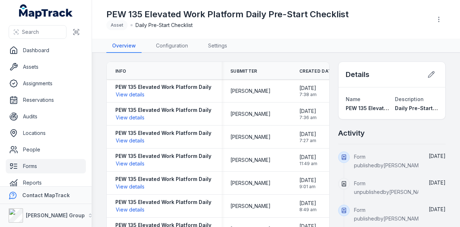
scroll to position [9, 0]
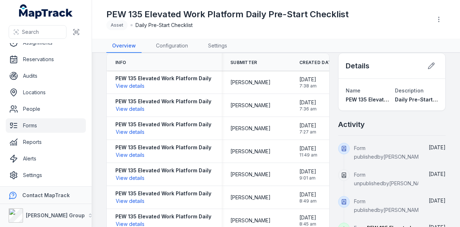
click at [46, 125] on link "Forms" at bounding box center [46, 125] width 80 height 14
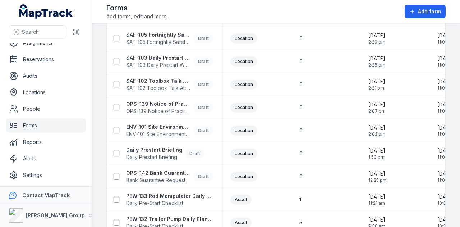
scroll to position [323, 0]
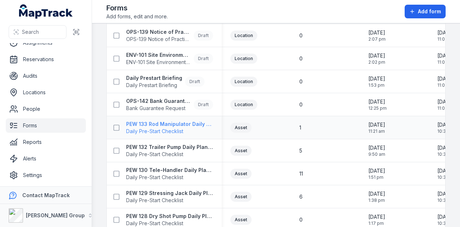
click at [192, 124] on strong "PEW 133 Rod Manipulator Daily Plant Pre-Start" at bounding box center [169, 123] width 87 height 7
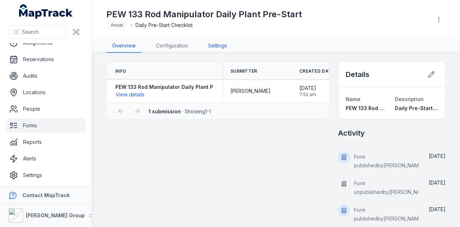
click at [225, 46] on link "Settings" at bounding box center [217, 46] width 31 height 14
click at [175, 49] on link "Configuration" at bounding box center [171, 46] width 43 height 14
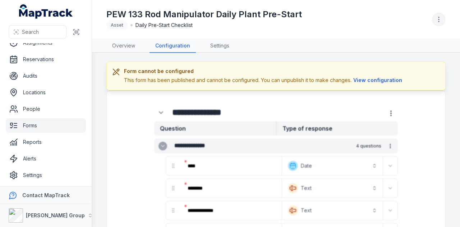
click at [437, 13] on button "button" at bounding box center [439, 20] width 14 height 14
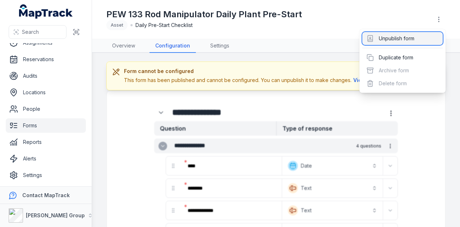
click at [410, 40] on div "Unpublish form" at bounding box center [402, 38] width 81 height 13
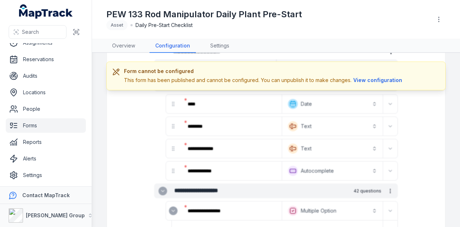
scroll to position [72, 0]
